Goal: Find specific page/section: Find specific page/section

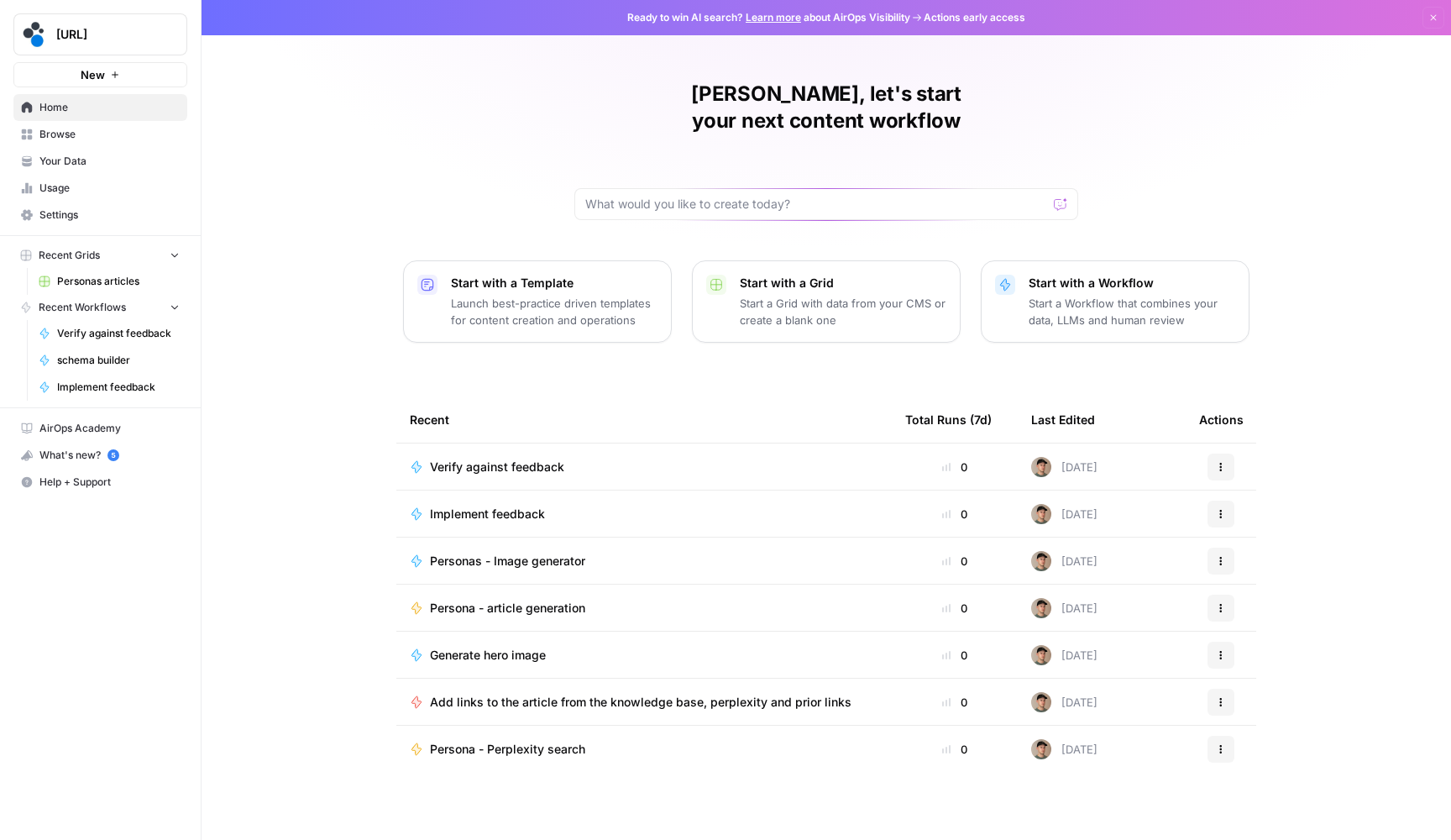
click at [102, 128] on span "Browse" at bounding box center [110, 135] width 140 height 16
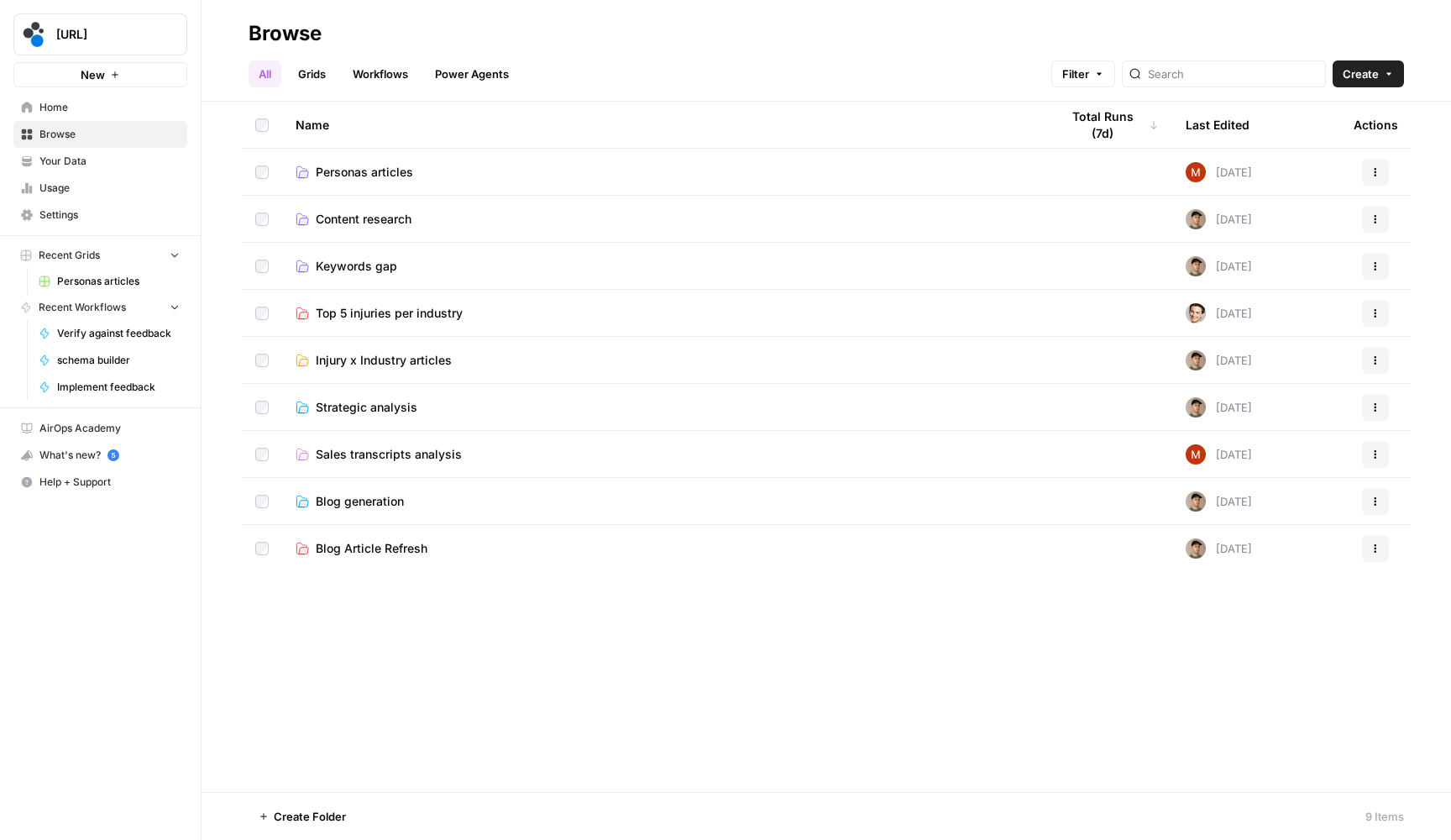
click at [369, 172] on span "Personas articles" at bounding box center [364, 172] width 97 height 17
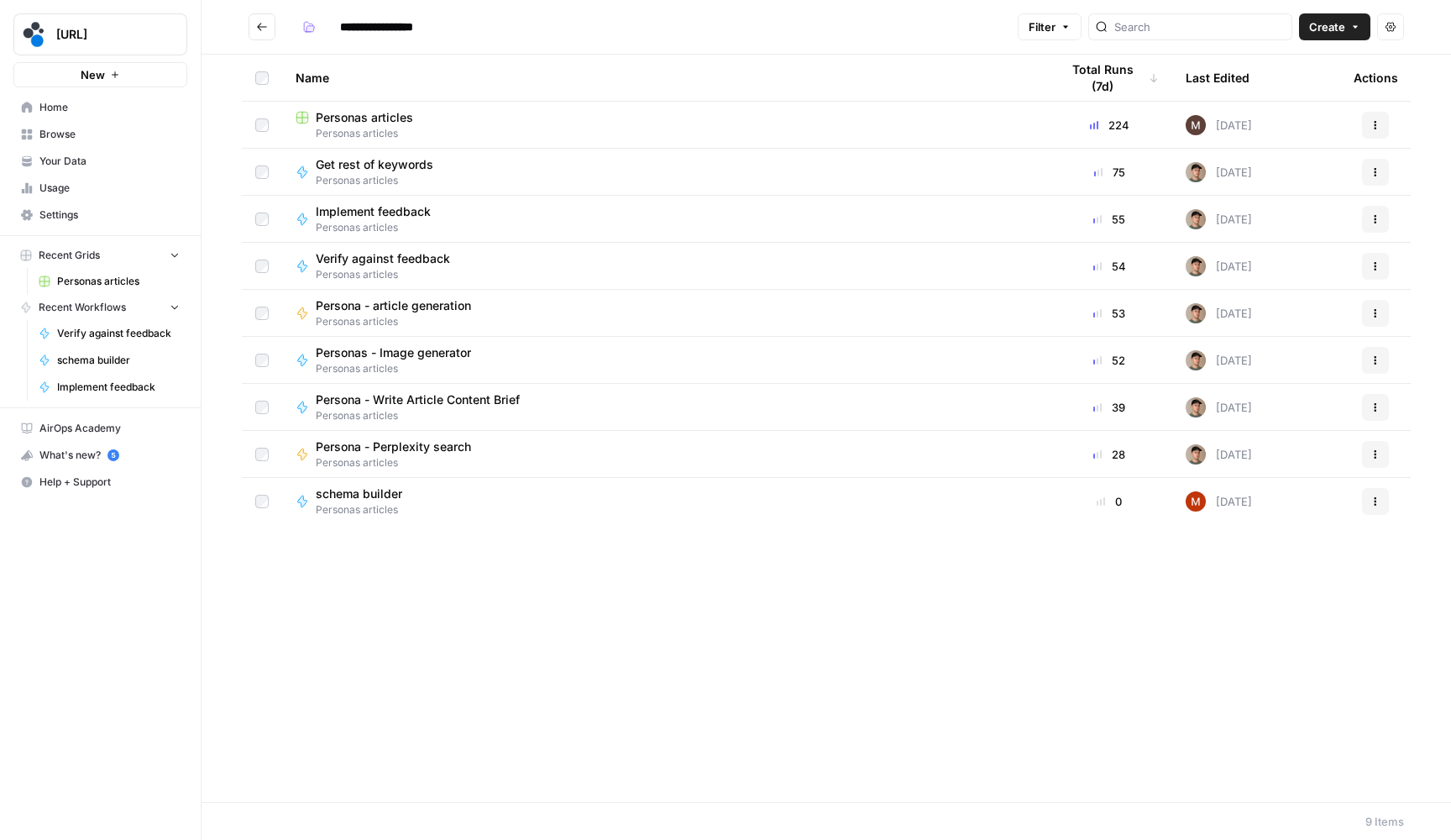
click at [392, 115] on span "Personas articles" at bounding box center [364, 117] width 97 height 17
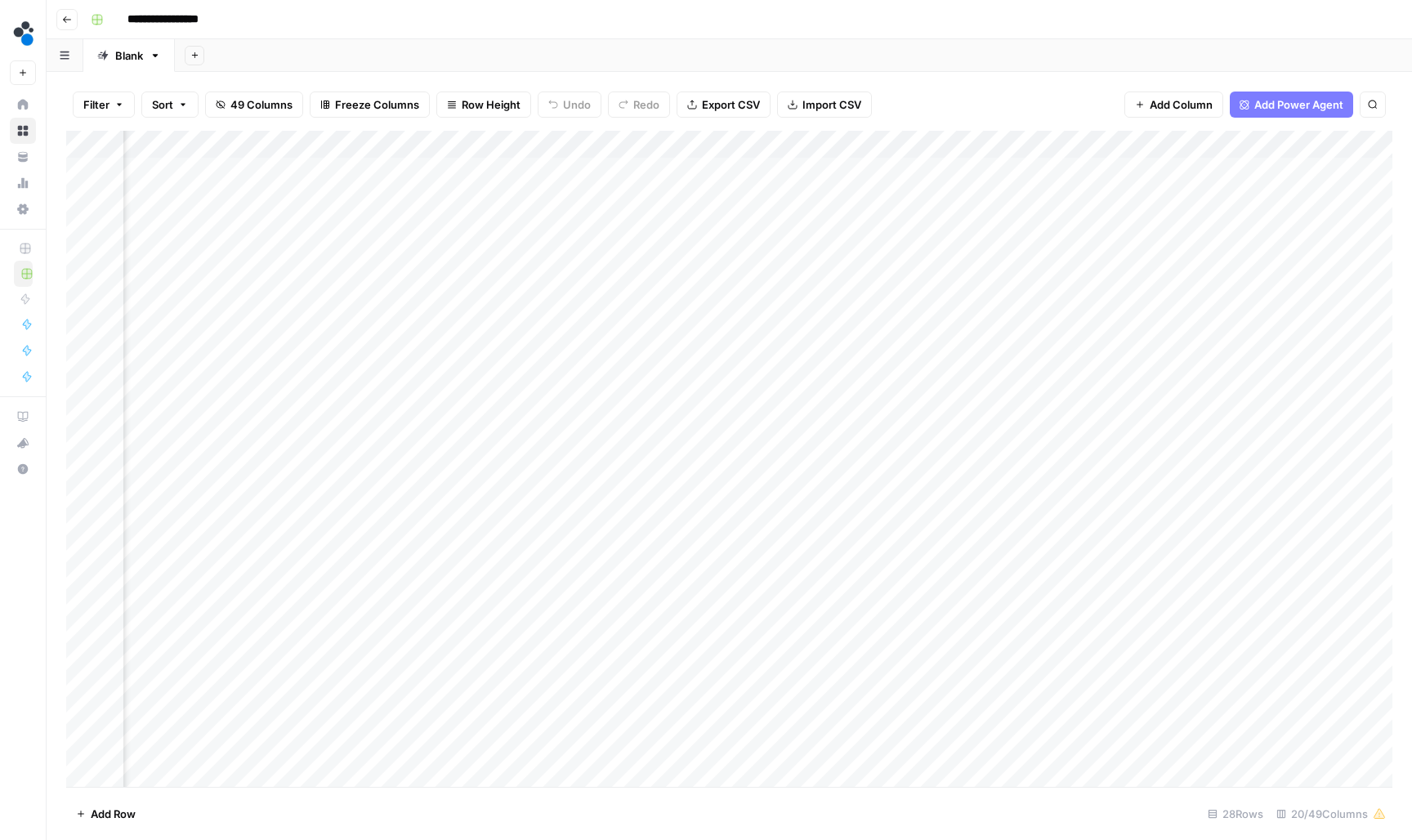
scroll to position [0, 1830]
